Goal: Information Seeking & Learning: Learn about a topic

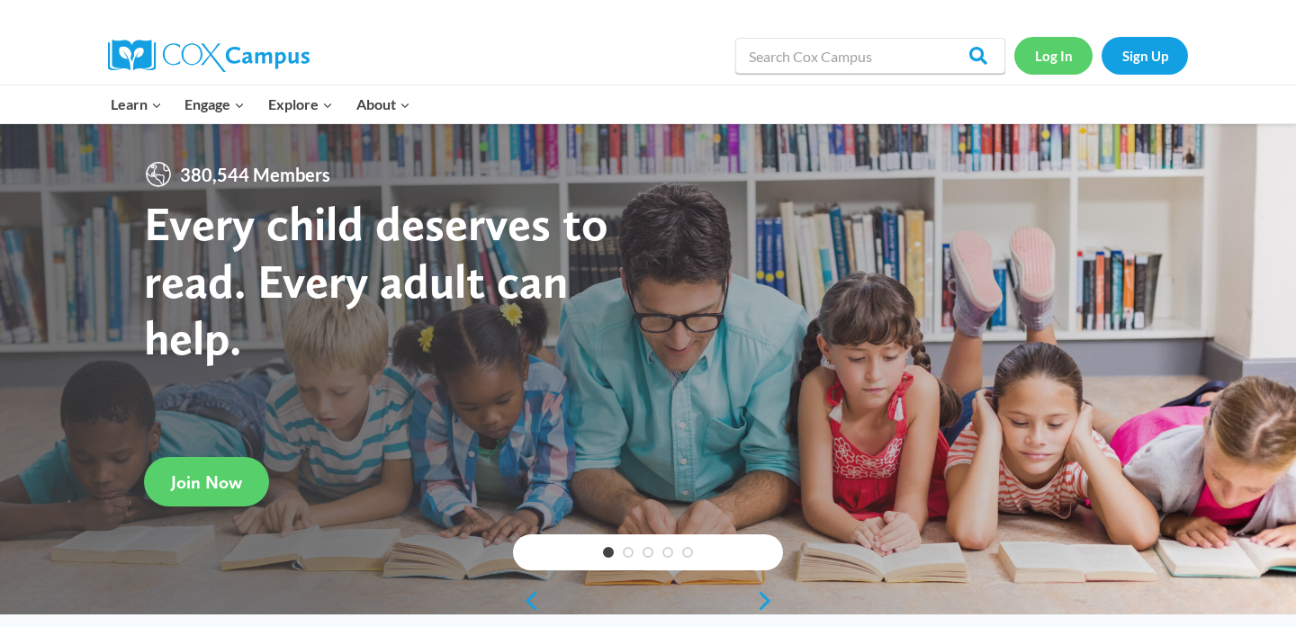
click at [1052, 58] on link "Log In" at bounding box center [1053, 55] width 78 height 37
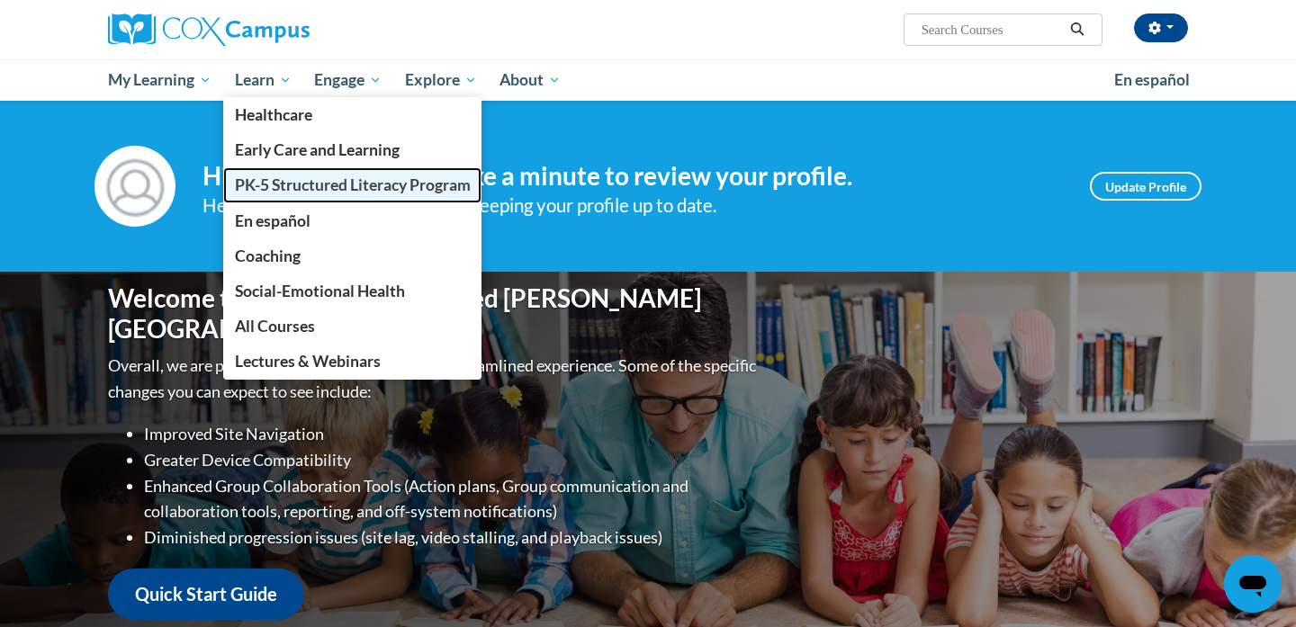
click at [290, 199] on link "PK-5 Structured Literacy Program" at bounding box center [352, 184] width 259 height 35
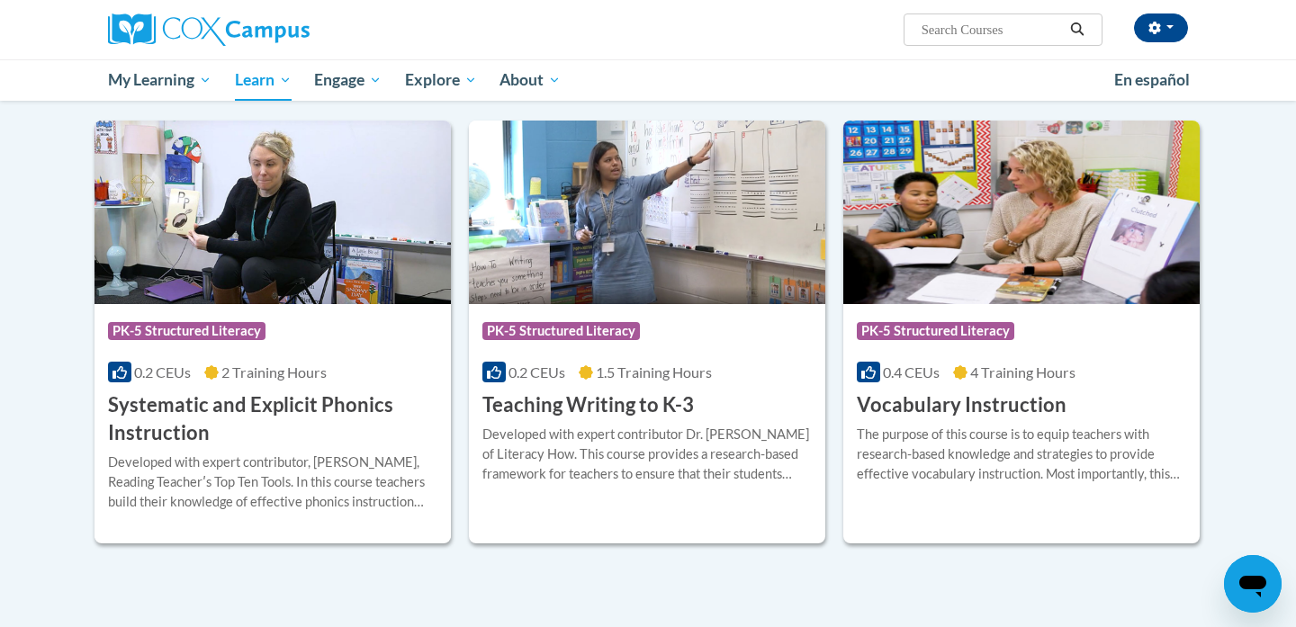
scroll to position [1970, 0]
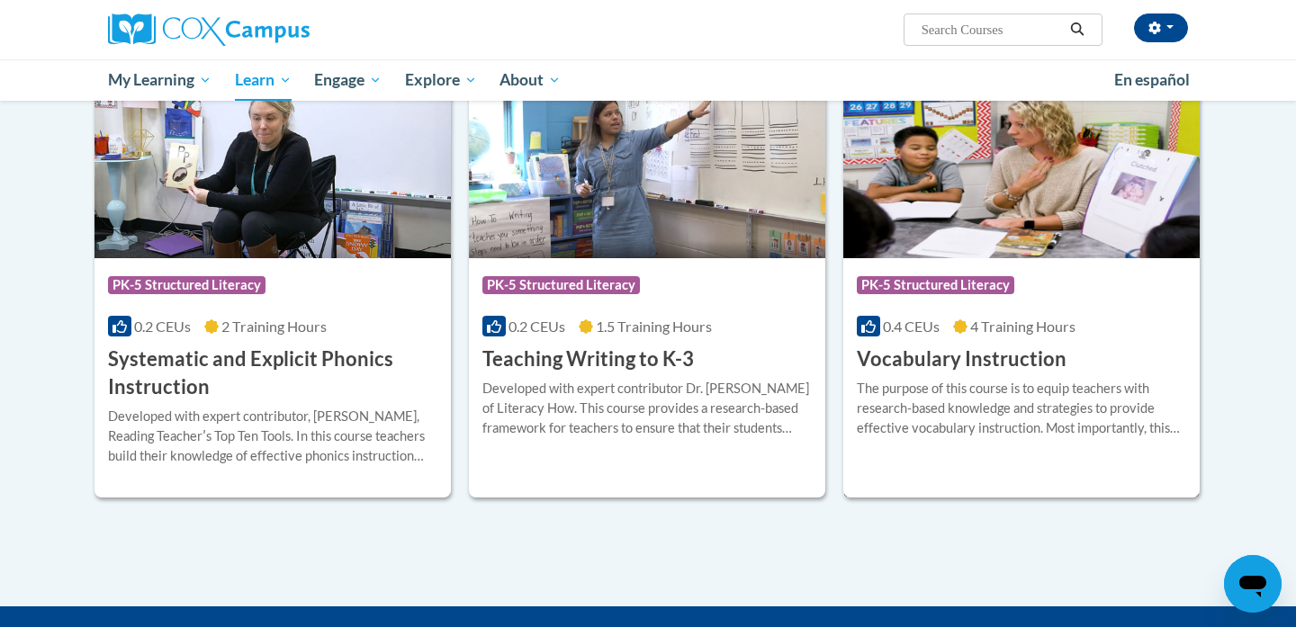
click at [940, 206] on img at bounding box center [1021, 167] width 356 height 184
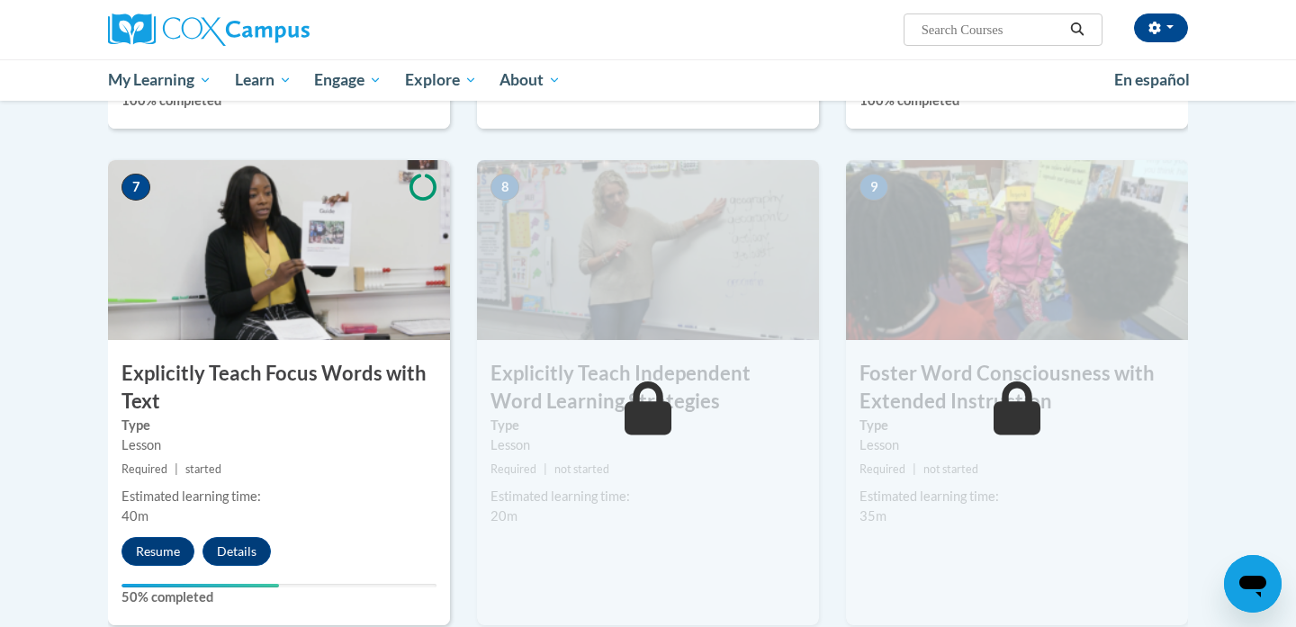
scroll to position [1304, 0]
click at [162, 551] on button "Resume" at bounding box center [157, 550] width 73 height 29
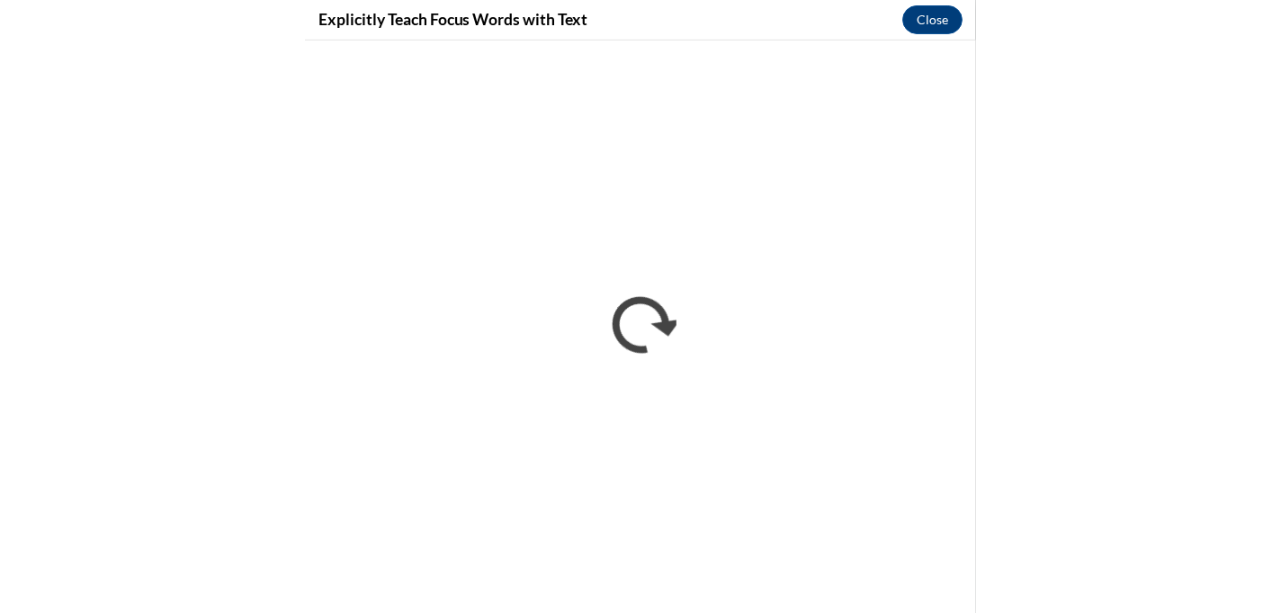
scroll to position [1333, 0]
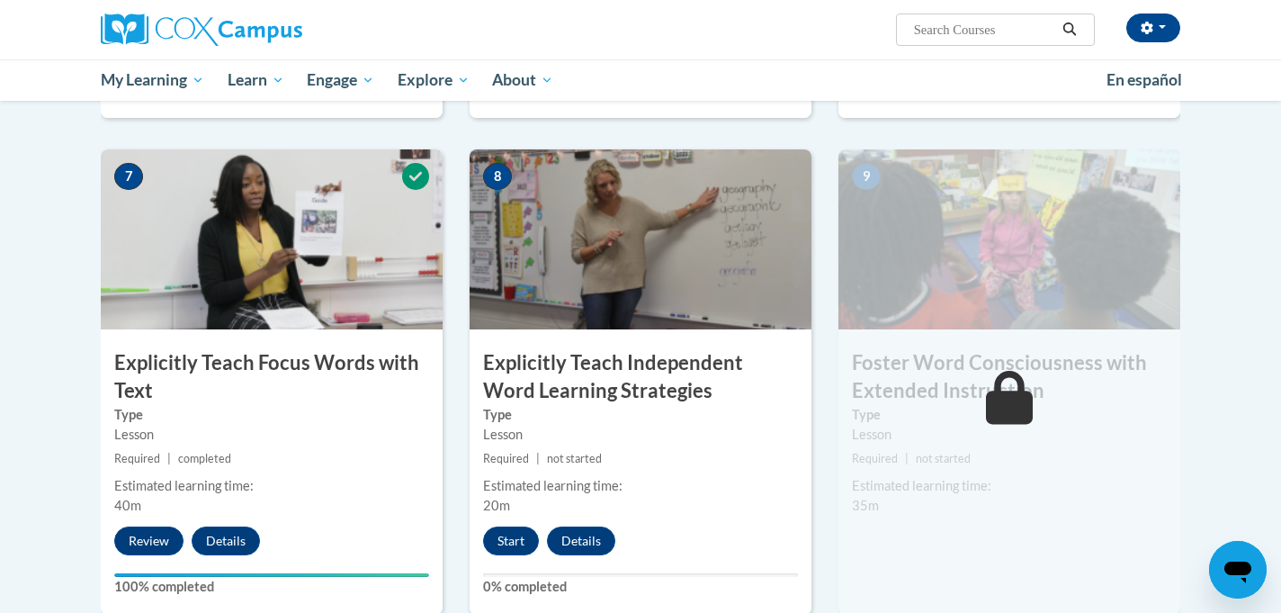
scroll to position [1325, 0]
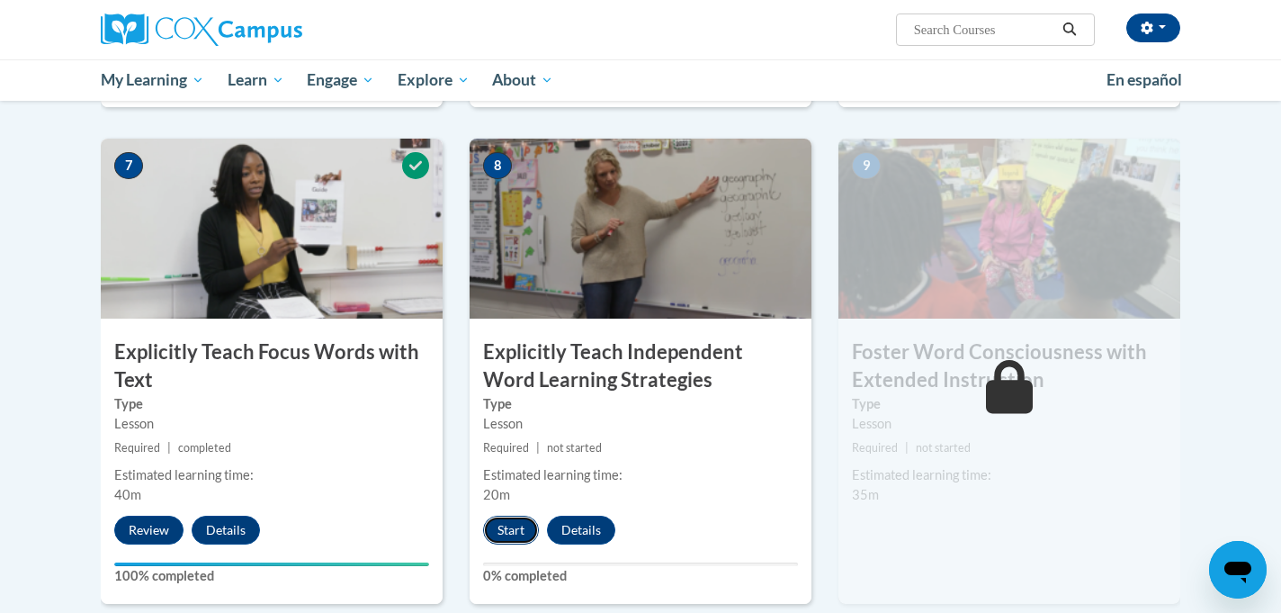
click at [518, 534] on button "Start" at bounding box center [511, 530] width 56 height 29
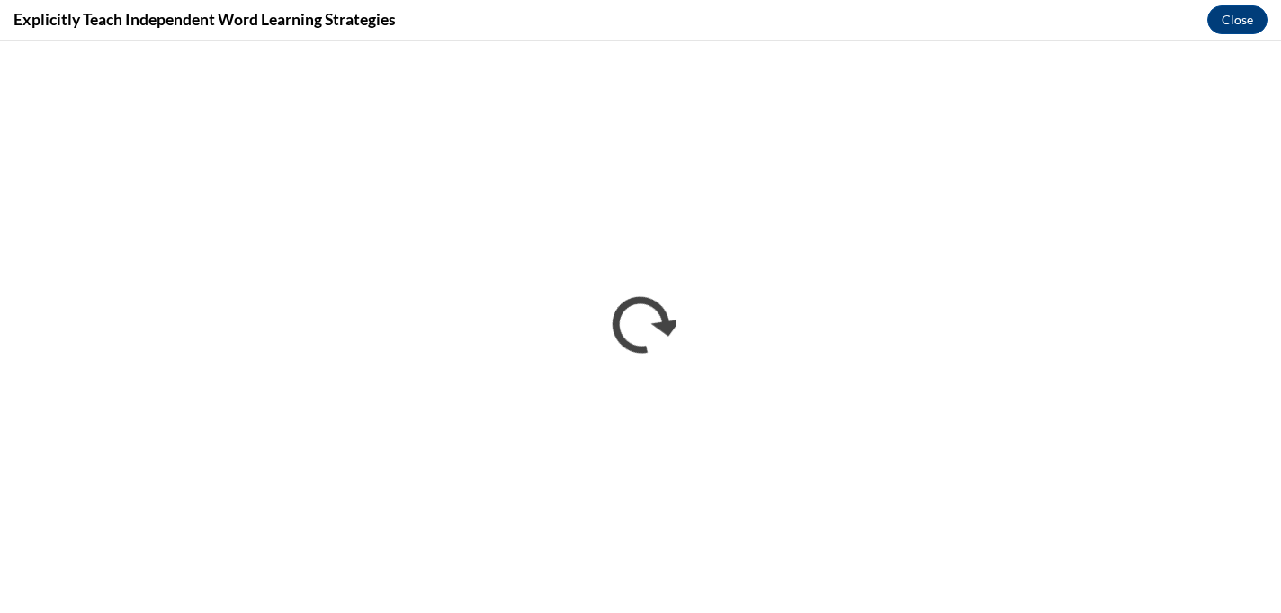
scroll to position [0, 0]
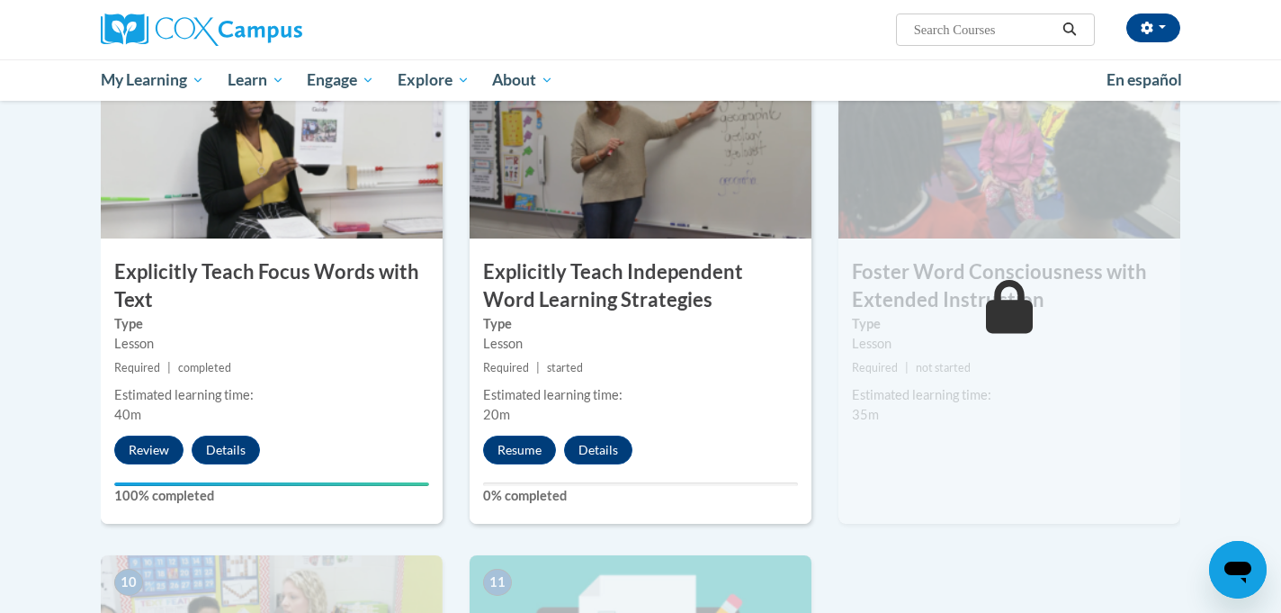
scroll to position [1433, 0]
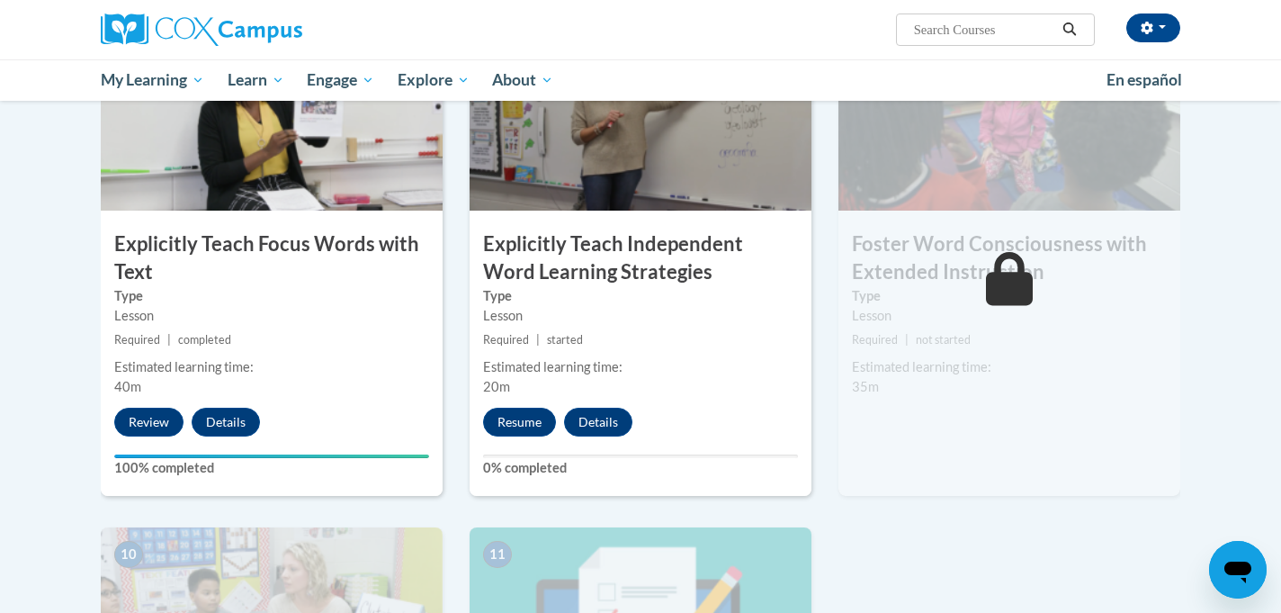
click at [535, 405] on div "8 Explicitly Teach Independent Word Learning Strategies Type Lesson Required | …" at bounding box center [641, 263] width 342 height 465
click at [531, 420] on button "Resume" at bounding box center [519, 422] width 73 height 29
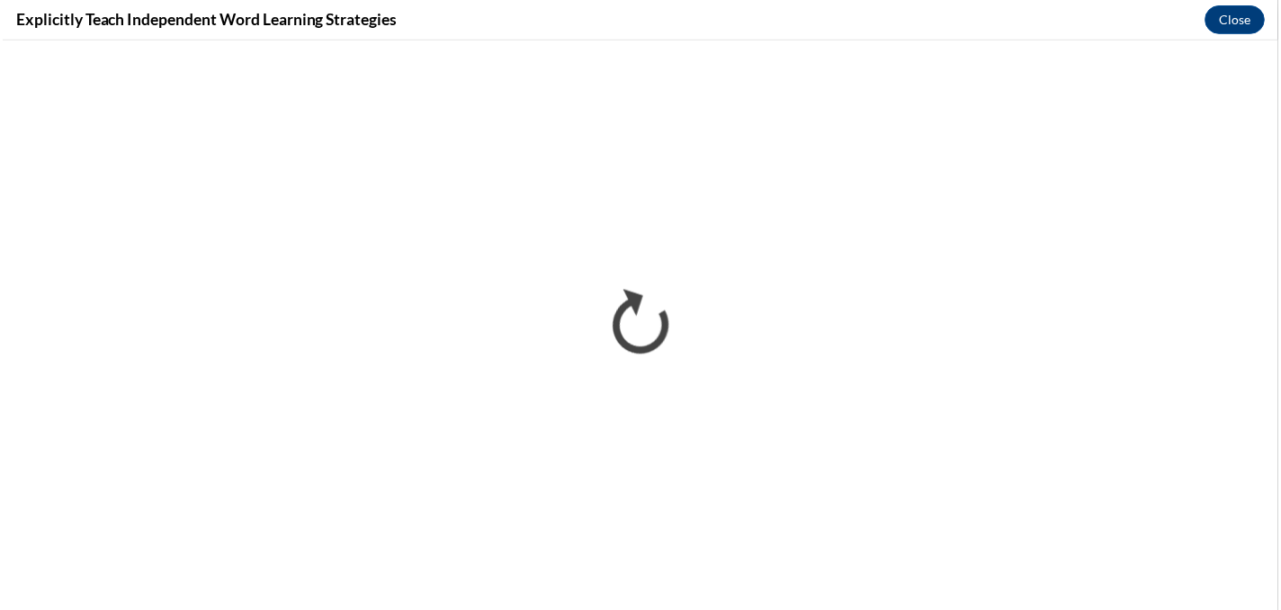
scroll to position [0, 0]
